Goal: Check status: Check status

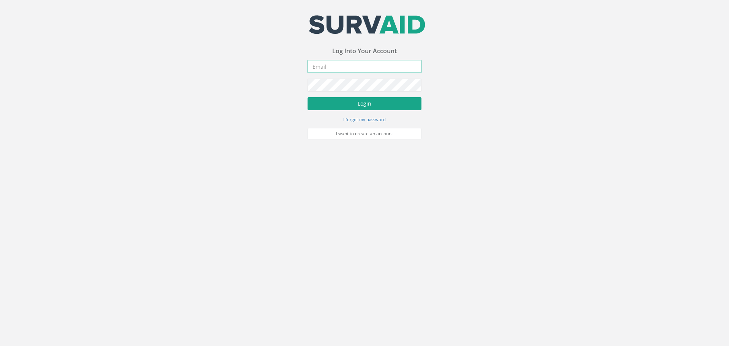
type input "[PERSON_NAME][EMAIL_ADDRESS][PERSON_NAME][DOMAIN_NAME]"
click at [352, 108] on button "Login" at bounding box center [364, 103] width 114 height 13
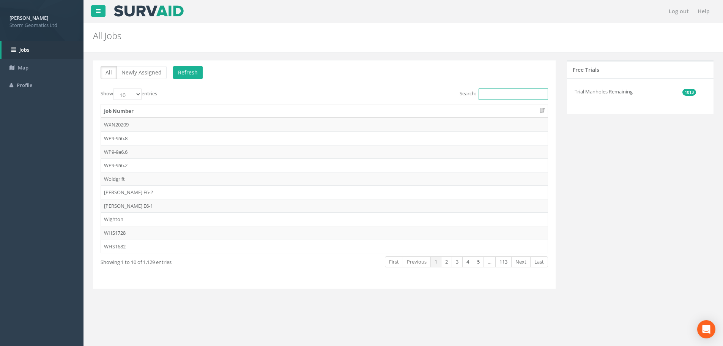
click at [492, 95] on input "Search:" at bounding box center [513, 93] width 69 height 11
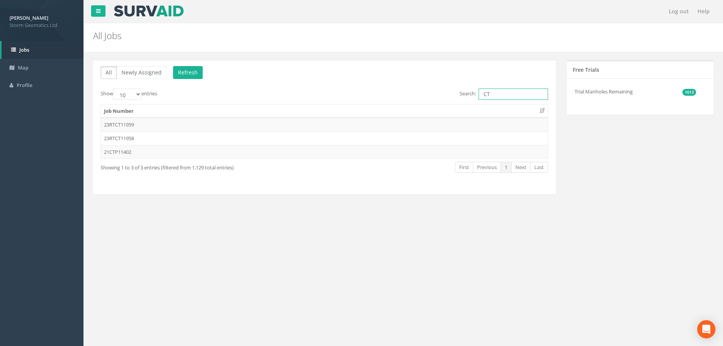
type input "C"
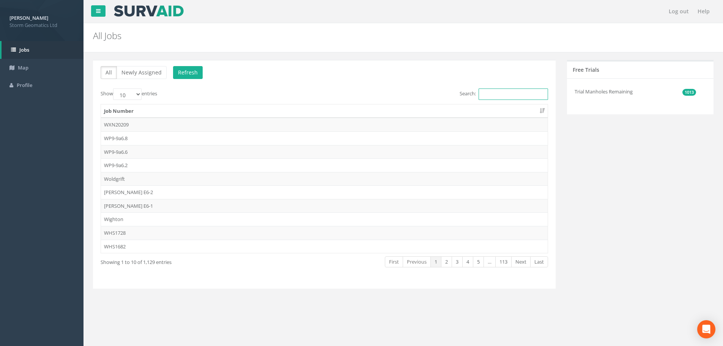
click at [503, 92] on input "Search:" at bounding box center [513, 93] width 69 height 11
click at [506, 95] on input "24" at bounding box center [513, 93] width 69 height 11
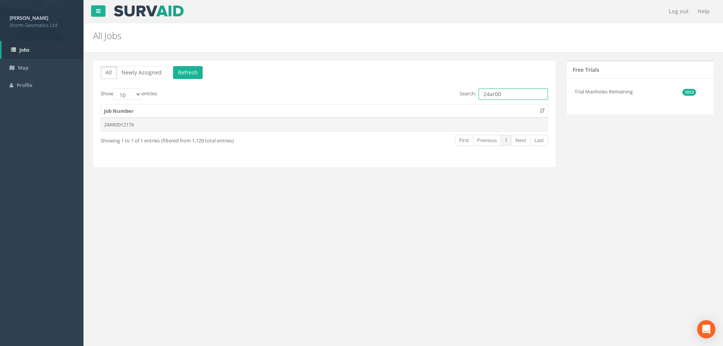
type input "24ar00"
click at [216, 128] on td "24AR0012176" at bounding box center [324, 125] width 447 height 14
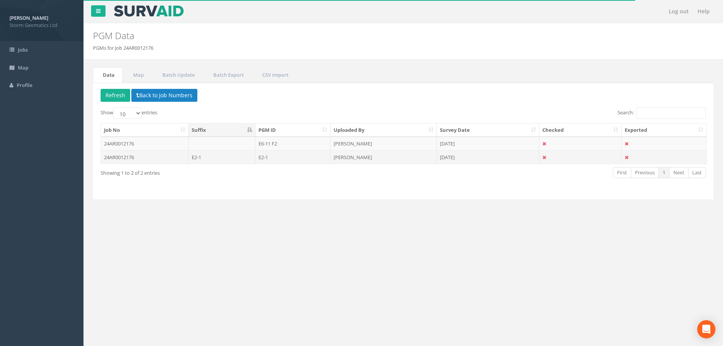
click at [303, 157] on td "E2-1" at bounding box center [293, 157] width 76 height 14
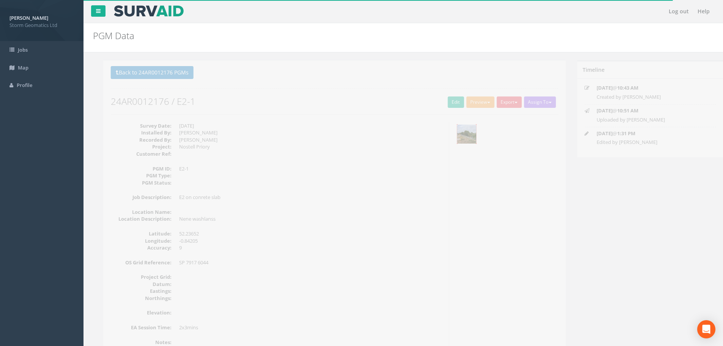
click at [453, 137] on img at bounding box center [456, 134] width 19 height 19
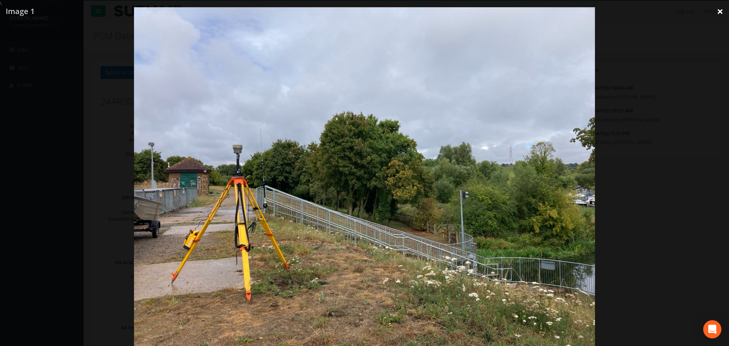
click at [719, 11] on link "×" at bounding box center [720, 11] width 18 height 23
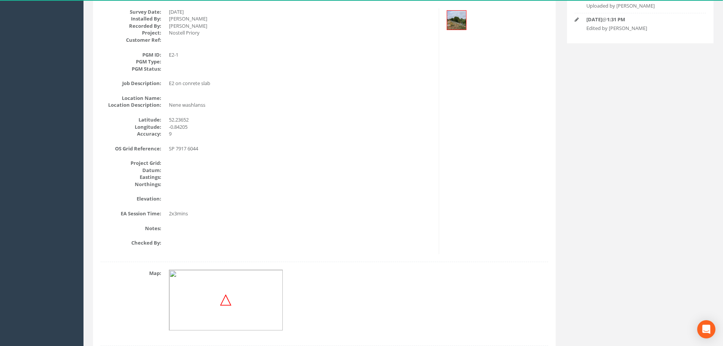
scroll to position [190, 0]
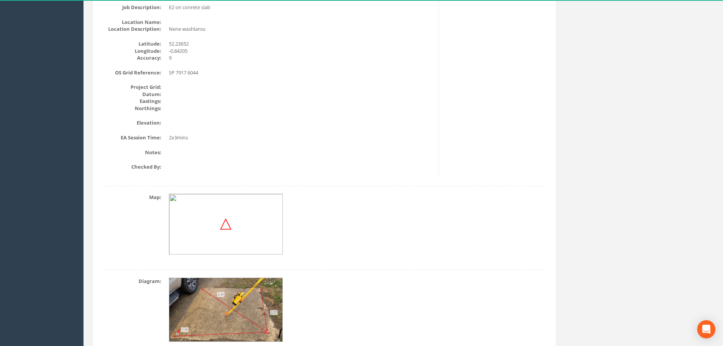
click at [241, 295] on img at bounding box center [226, 310] width 114 height 64
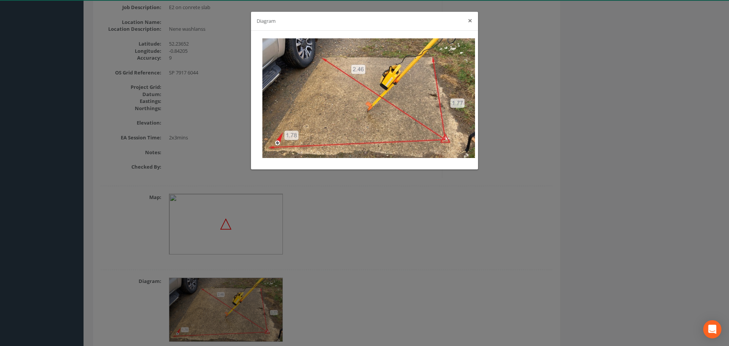
click at [465, 18] on div "Diagram ×" at bounding box center [364, 21] width 227 height 19
click at [469, 21] on button "×" at bounding box center [470, 21] width 5 height 8
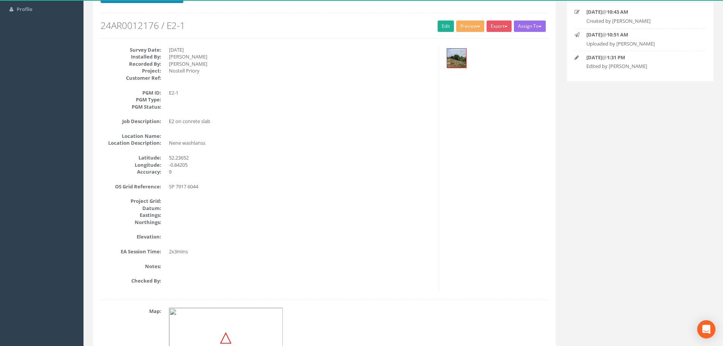
scroll to position [0, 0]
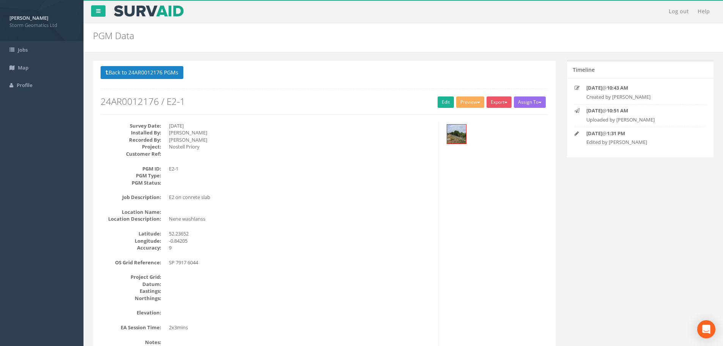
click at [446, 137] on div at bounding box center [496, 134] width 103 height 25
click at [453, 137] on img at bounding box center [456, 134] width 19 height 19
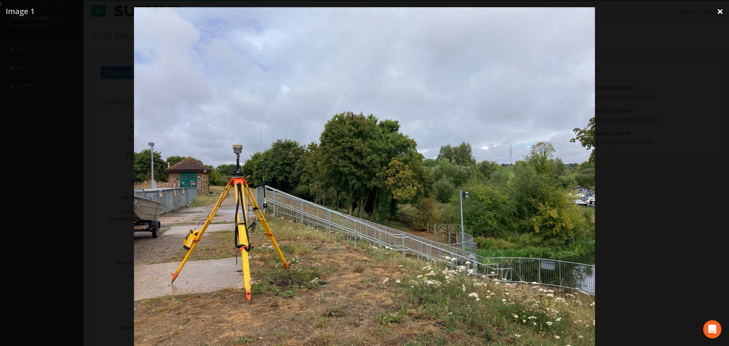
click at [714, 13] on link "×" at bounding box center [720, 11] width 18 height 23
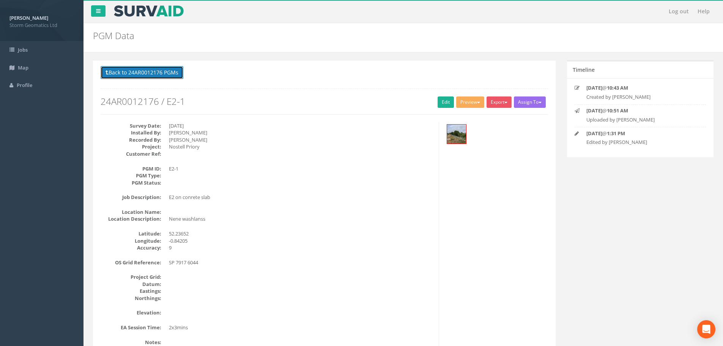
click at [175, 74] on button "Back to 24AR0012176 PGMs" at bounding box center [142, 72] width 83 height 13
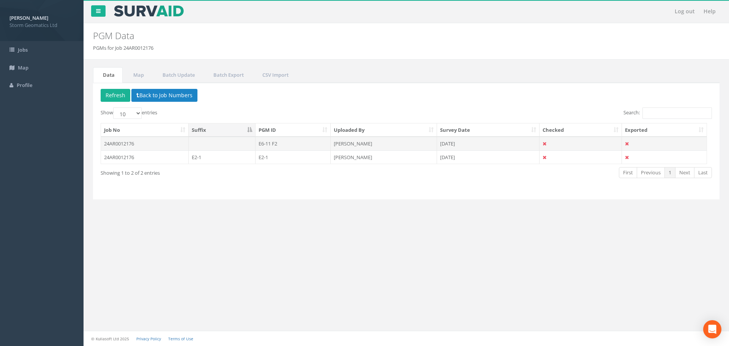
click at [205, 143] on td at bounding box center [222, 144] width 67 height 14
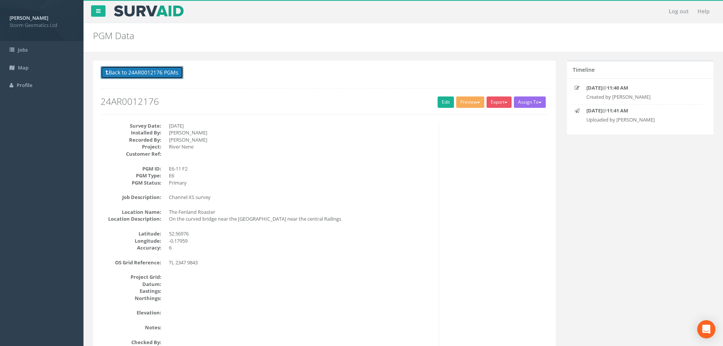
click at [135, 72] on button "Back to 24AR0012176 PGMs" at bounding box center [142, 72] width 83 height 13
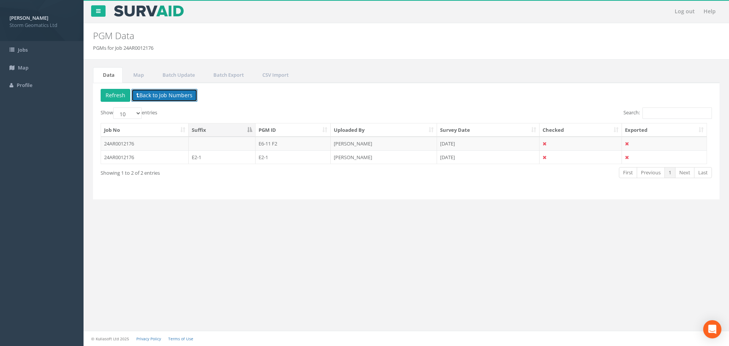
click at [163, 95] on button "Back to Job Numbers" at bounding box center [164, 95] width 66 height 13
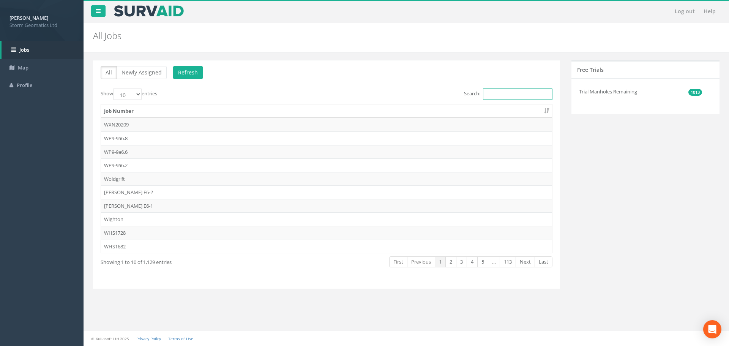
click at [516, 96] on input "Search:" at bounding box center [517, 93] width 69 height 11
click at [489, 97] on input "Search:" at bounding box center [517, 93] width 69 height 11
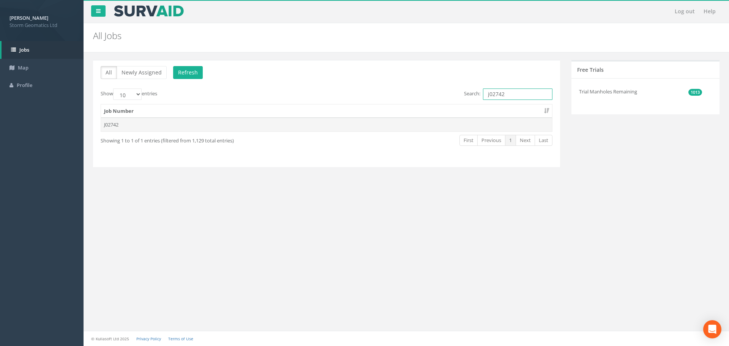
type input "j02742"
click at [165, 128] on td "J02742" at bounding box center [326, 125] width 451 height 14
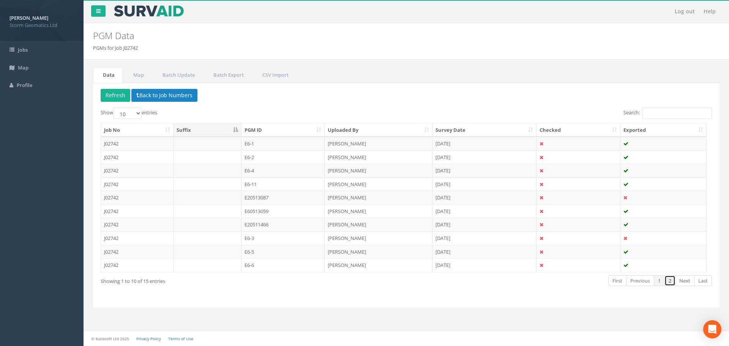
click at [669, 282] on link "2" at bounding box center [669, 280] width 11 height 11
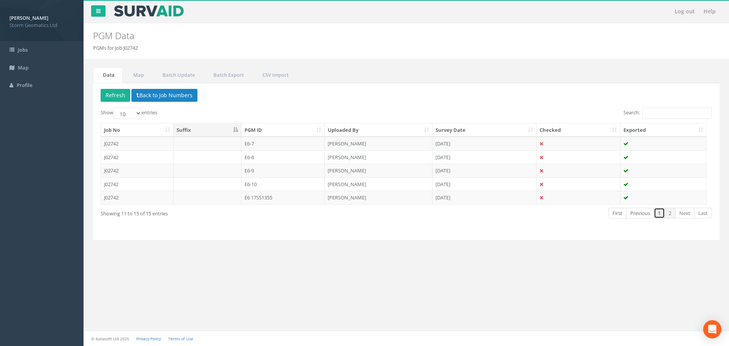
click at [661, 211] on link "1" at bounding box center [659, 213] width 11 height 11
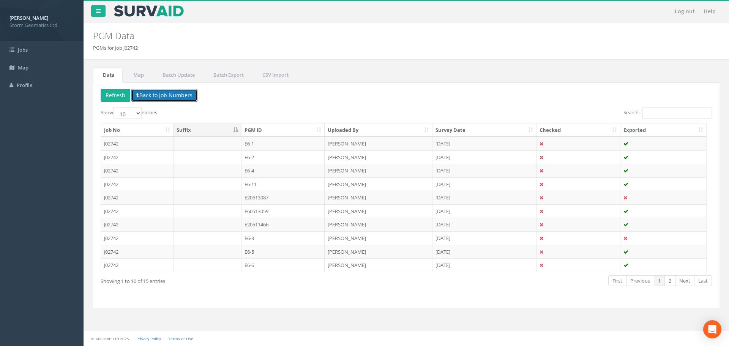
click at [164, 96] on button "Back to Job Numbers" at bounding box center [164, 95] width 66 height 13
